Goal: Information Seeking & Learning: Learn about a topic

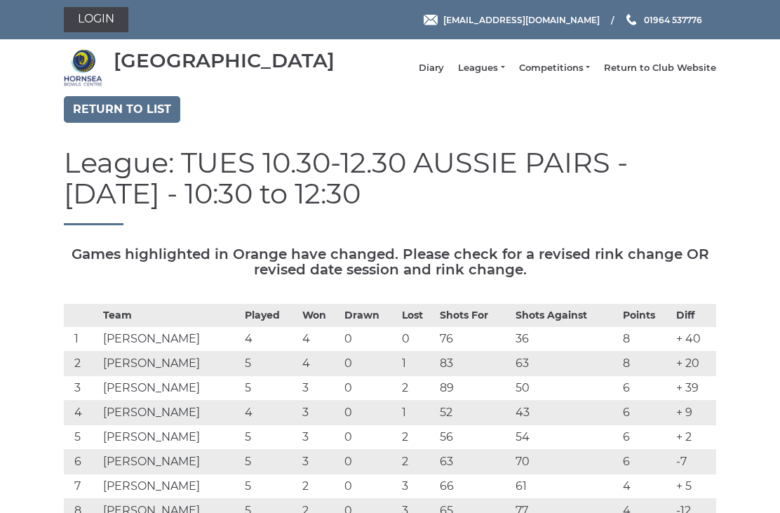
scroll to position [-50, 0]
click at [444, 74] on link "Diary" at bounding box center [431, 68] width 25 height 13
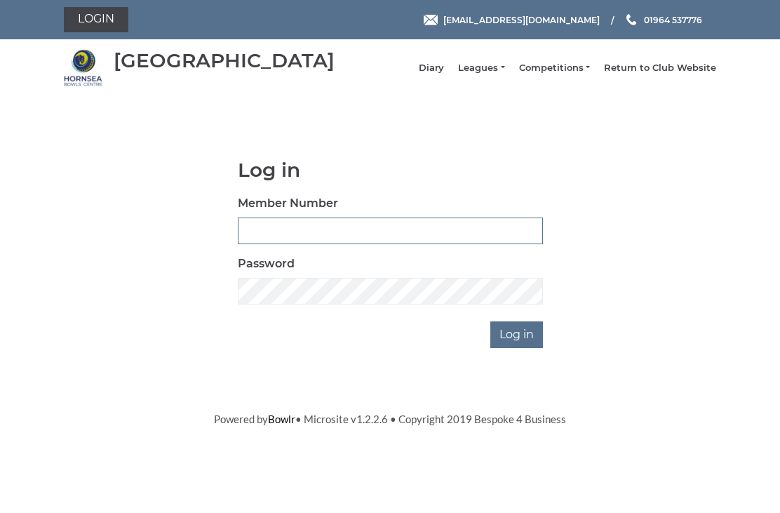
click at [281, 239] on input "Member Number" at bounding box center [390, 231] width 305 height 27
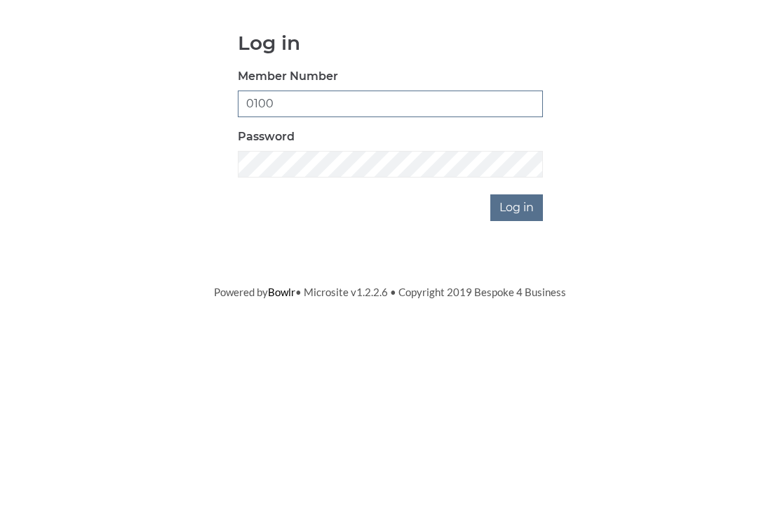
type input "0100"
click at [521, 321] on input "Log in" at bounding box center [517, 334] width 53 height 27
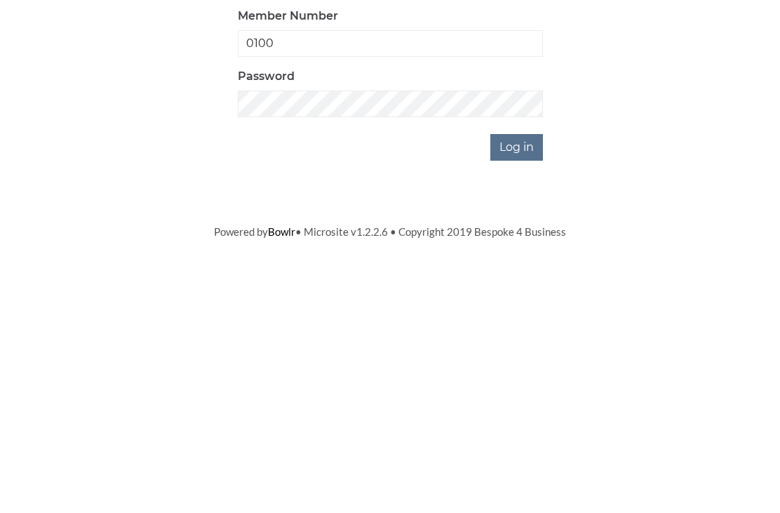
click at [531, 368] on input "Log in" at bounding box center [517, 381] width 53 height 27
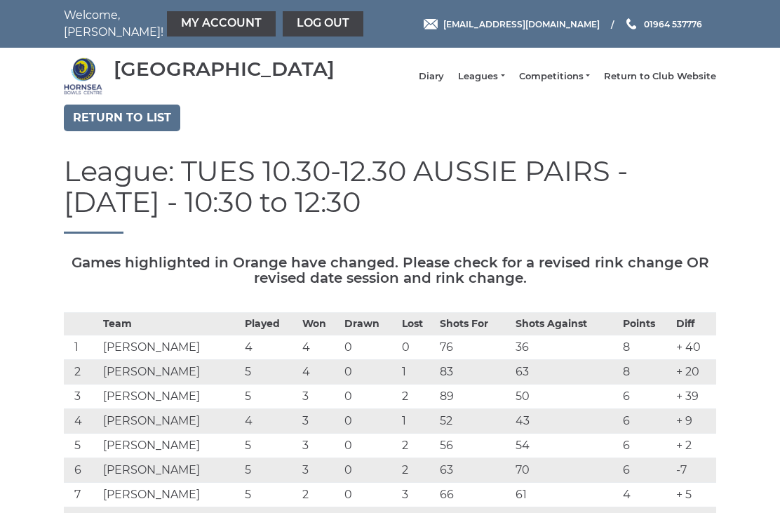
click at [441, 81] on link "Diary" at bounding box center [431, 76] width 25 height 13
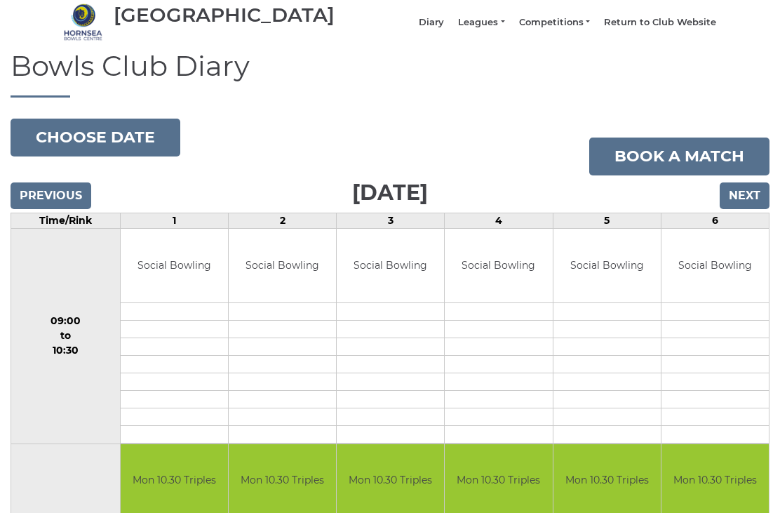
scroll to position [55, 0]
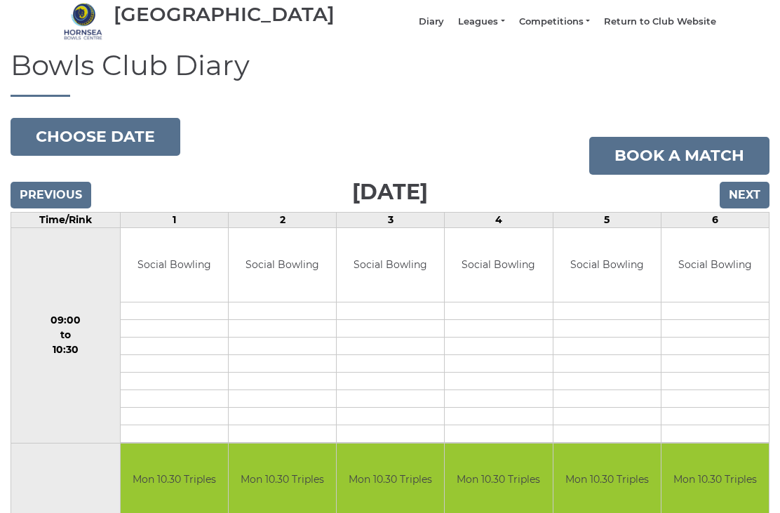
click at [758, 208] on input "Next" at bounding box center [745, 195] width 50 height 27
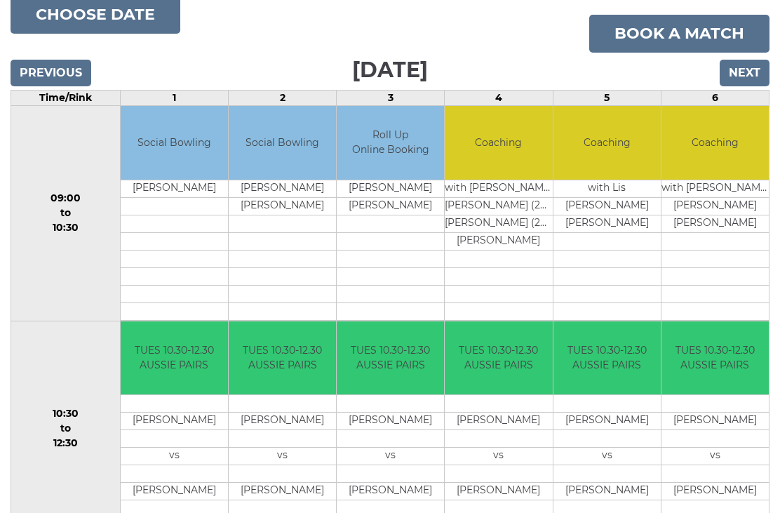
scroll to position [181, 0]
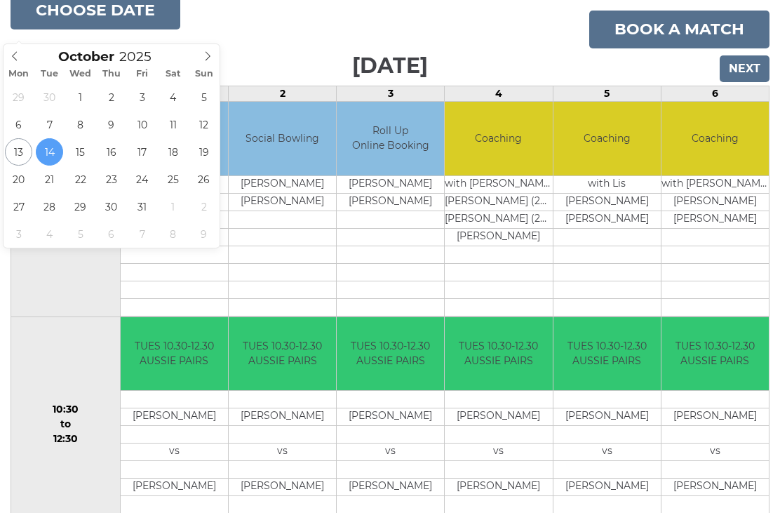
type input "[DATE]"
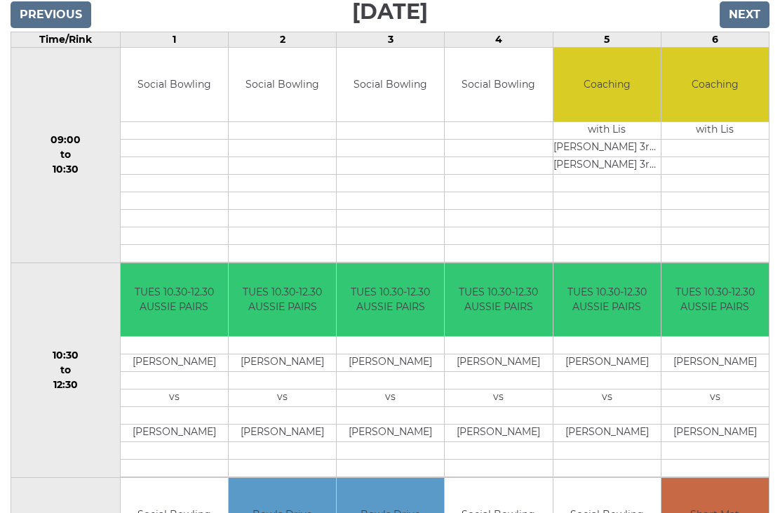
scroll to position [235, 0]
click at [751, 28] on input "Next" at bounding box center [745, 14] width 50 height 27
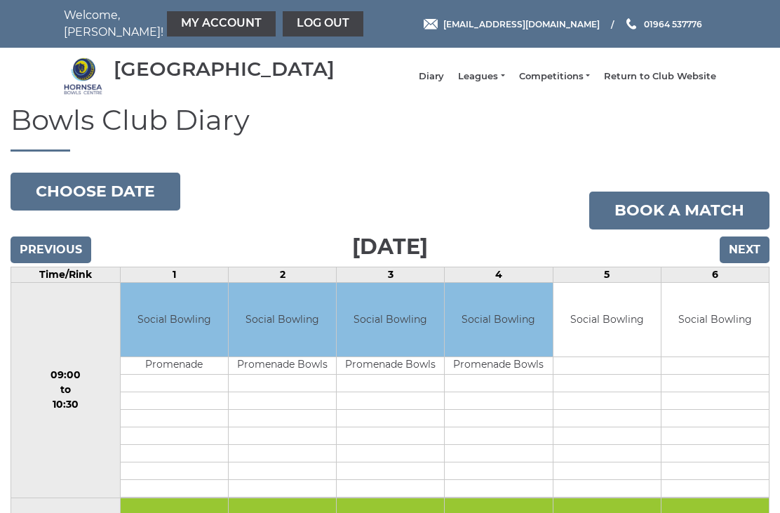
click at [111, 196] on button "Choose date" at bounding box center [96, 192] width 170 height 38
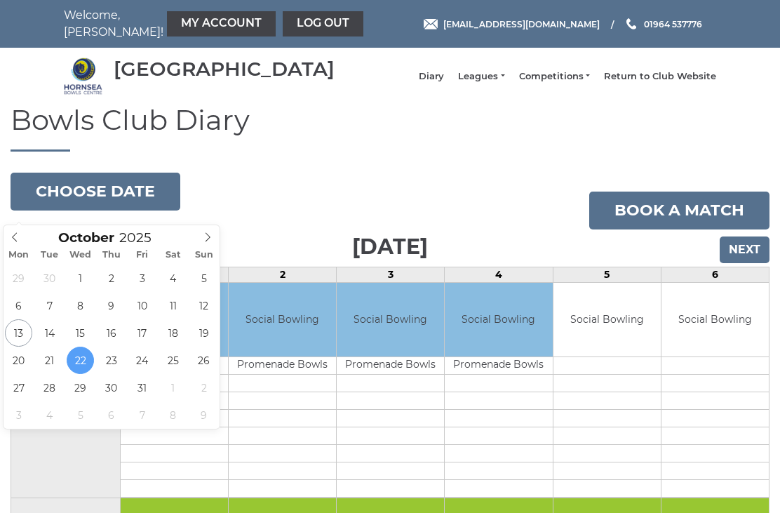
type input "2025-10-28"
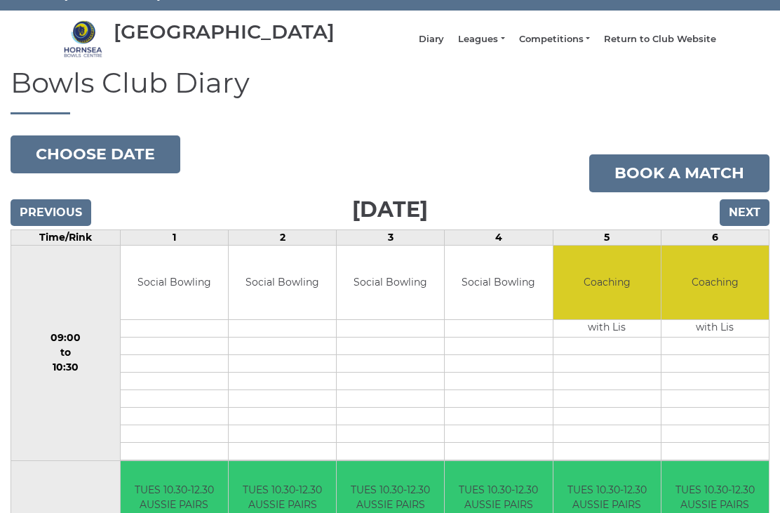
scroll to position [36, 0]
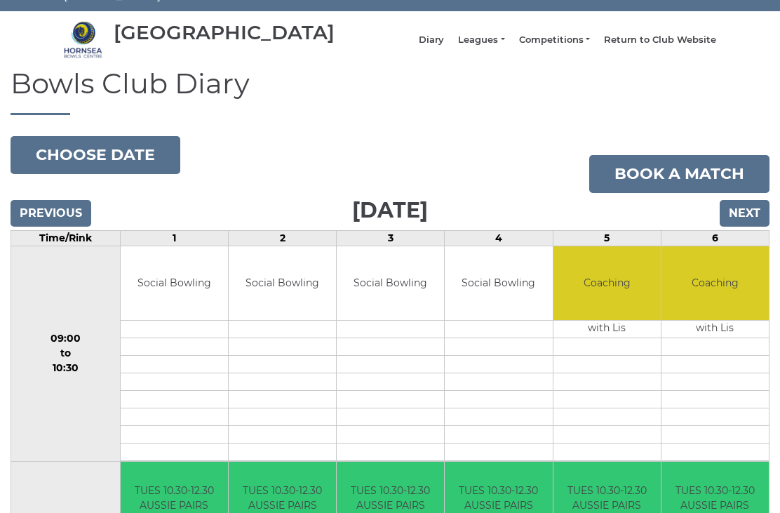
click at [101, 168] on button "Choose date" at bounding box center [96, 155] width 170 height 38
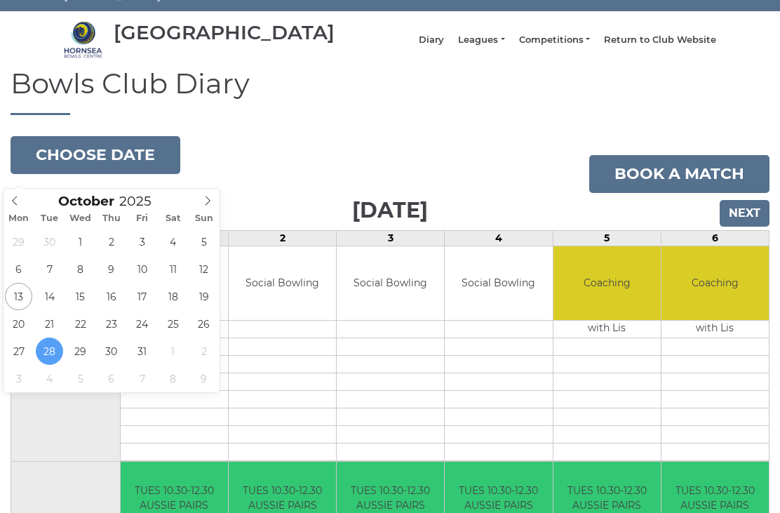
type input "2025-10-21"
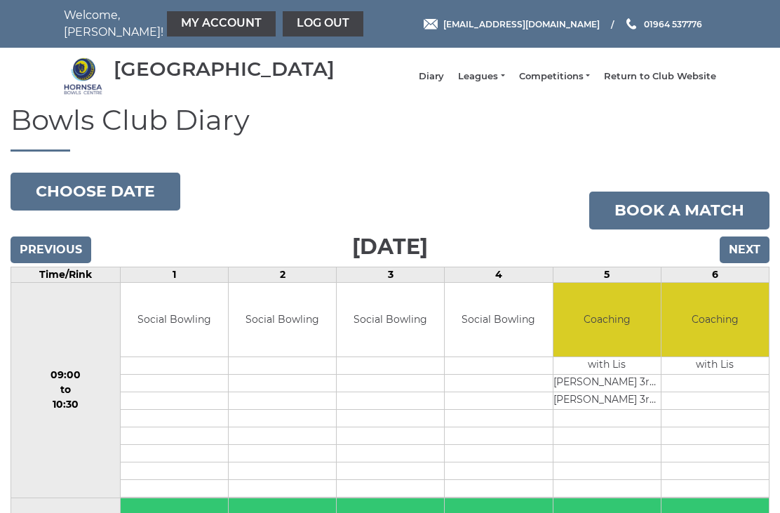
click at [102, 208] on button "Choose date" at bounding box center [96, 192] width 170 height 38
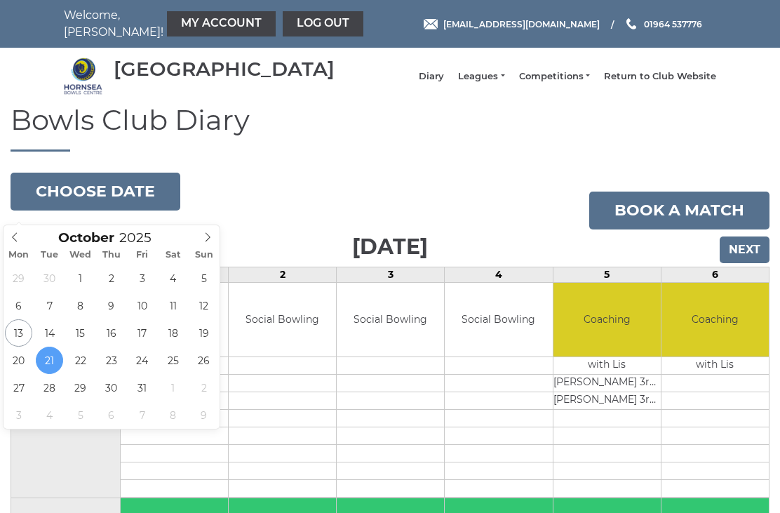
click at [211, 231] on span at bounding box center [207, 235] width 23 height 20
type input "2025-11-04"
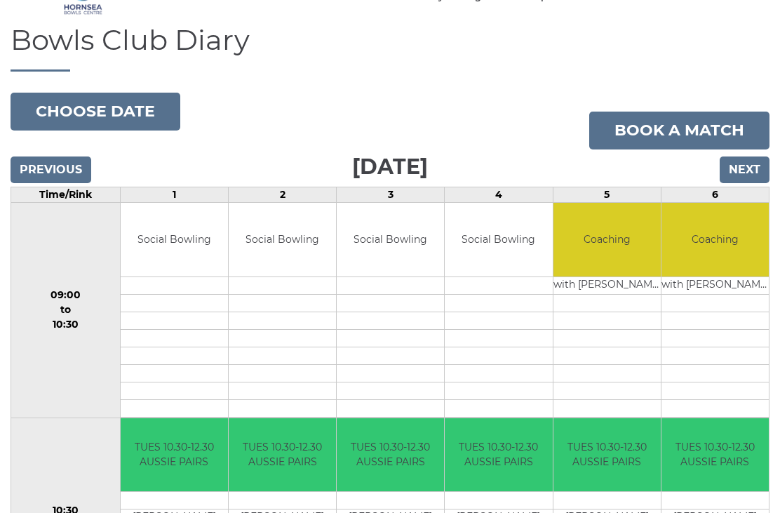
scroll to position [84, 0]
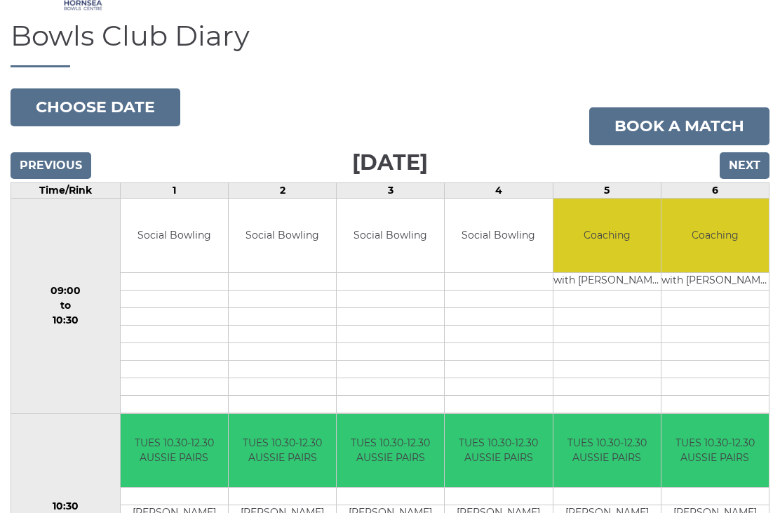
click at [109, 121] on button "Choose date" at bounding box center [96, 108] width 170 height 38
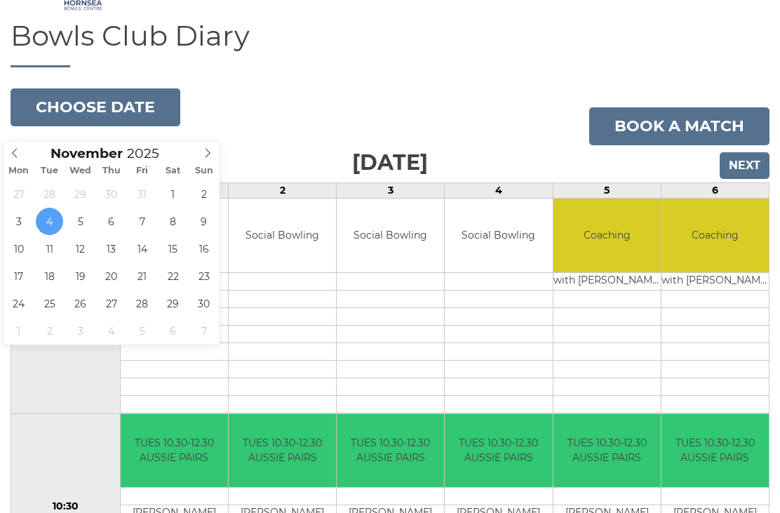
click at [19, 153] on icon at bounding box center [15, 153] width 10 height 10
type input "2025-10-21"
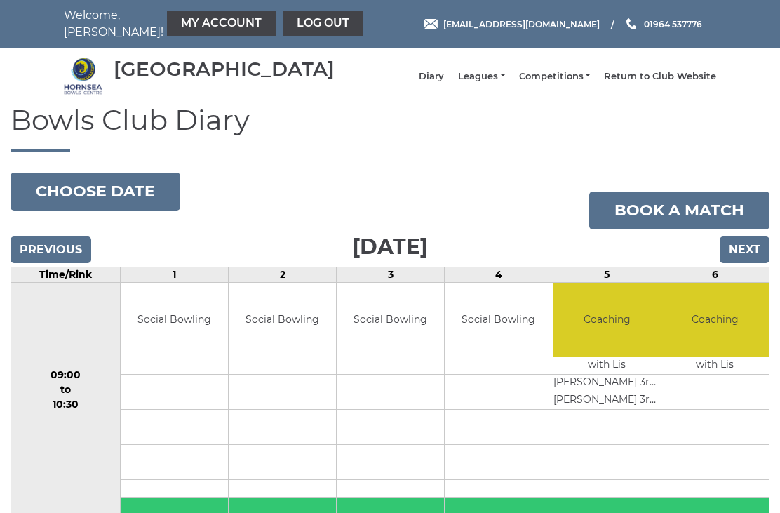
click at [501, 79] on link "Leagues" at bounding box center [481, 76] width 46 height 13
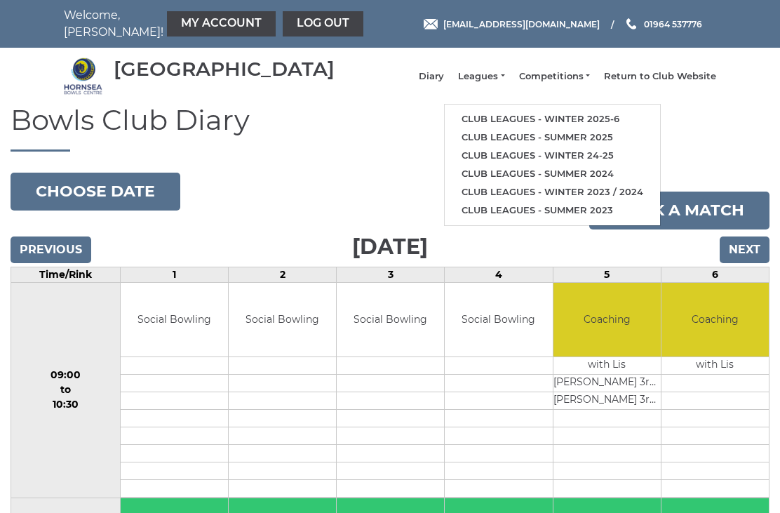
click at [533, 124] on link "Club leagues - Winter 2025-6" at bounding box center [552, 119] width 215 height 18
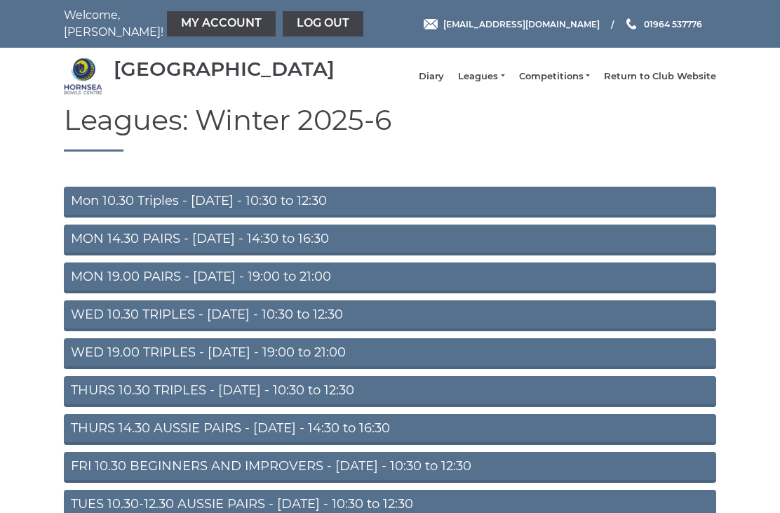
click at [285, 293] on link "MON 19.00 PAIRS - [DATE] - 19:00 to 21:00" at bounding box center [390, 277] width 653 height 31
click at [286, 369] on link "WED 19.00 TRIPLES - Wednesday - 19:00 to 21:00" at bounding box center [390, 353] width 653 height 31
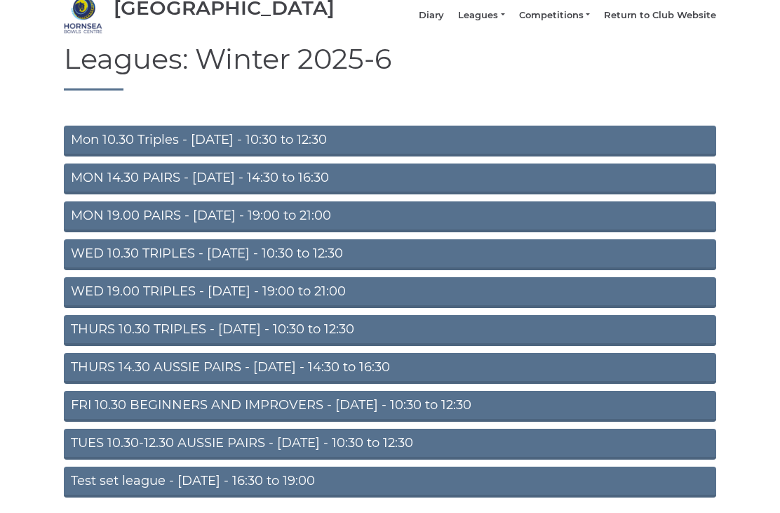
scroll to position [79, 0]
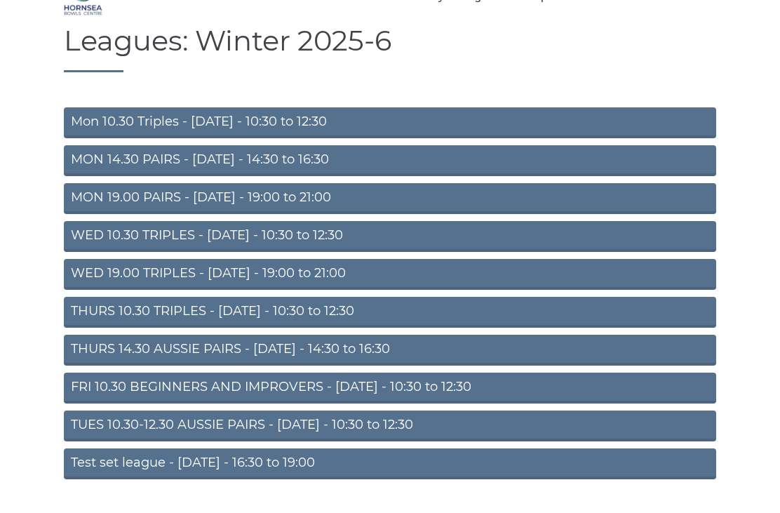
click at [366, 440] on link "TUES 10.30-12.30 AUSSIE PAIRS - [DATE] - 10:30 to 12:30" at bounding box center [390, 426] width 653 height 31
